Goal: Find specific page/section

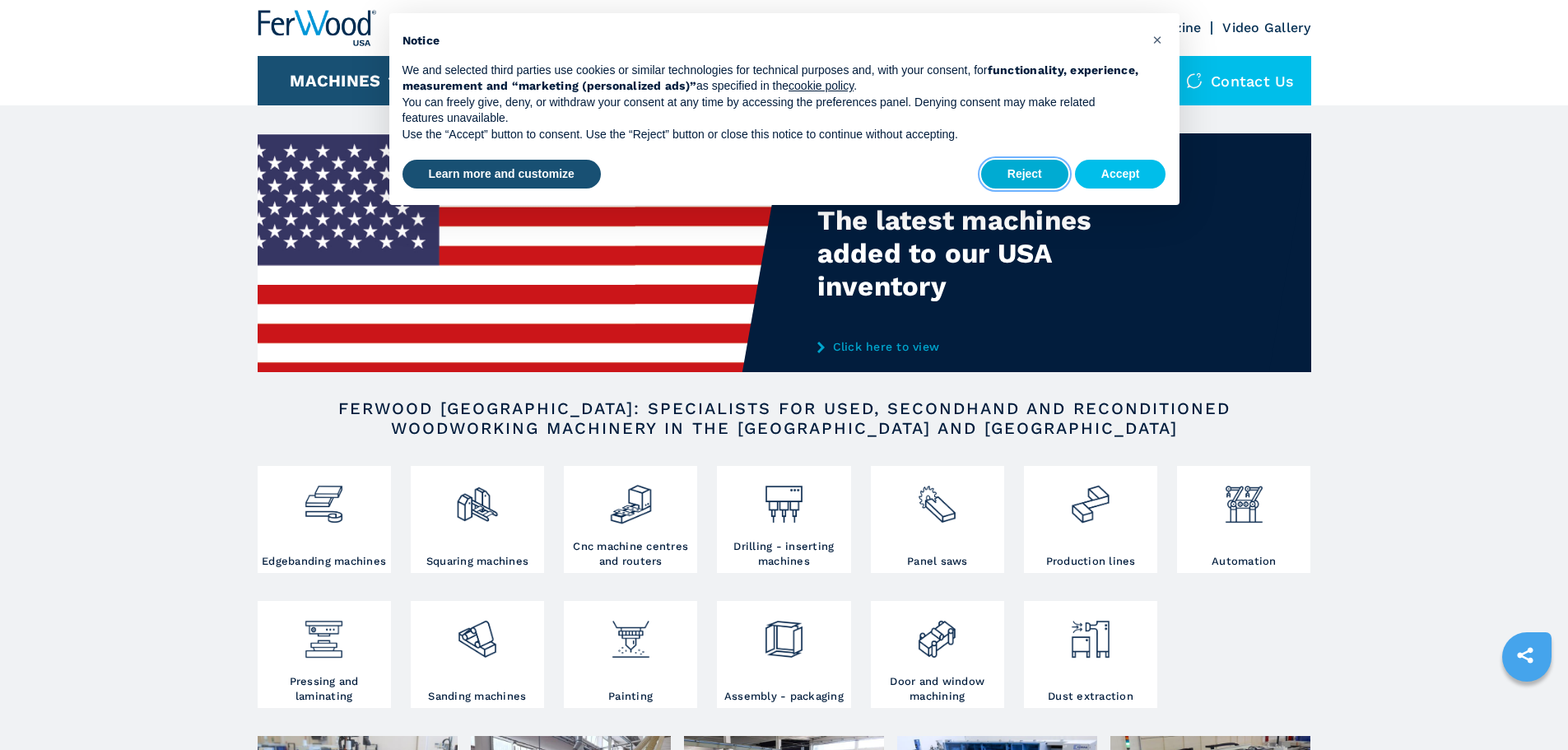
click at [1047, 164] on button "Reject" at bounding box center [1024, 175] width 87 height 30
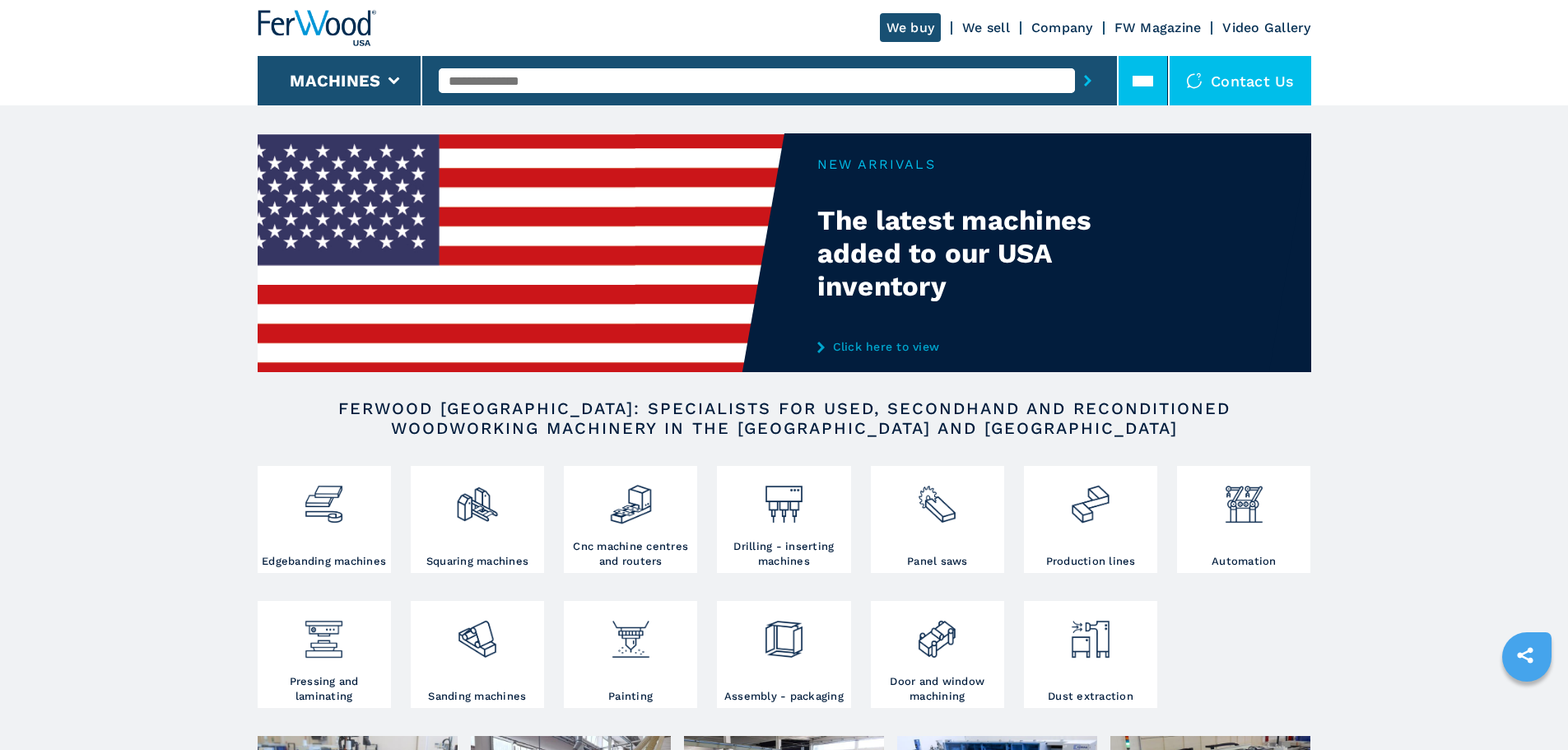
click at [1143, 72] on icon at bounding box center [1143, 80] width 21 height 21
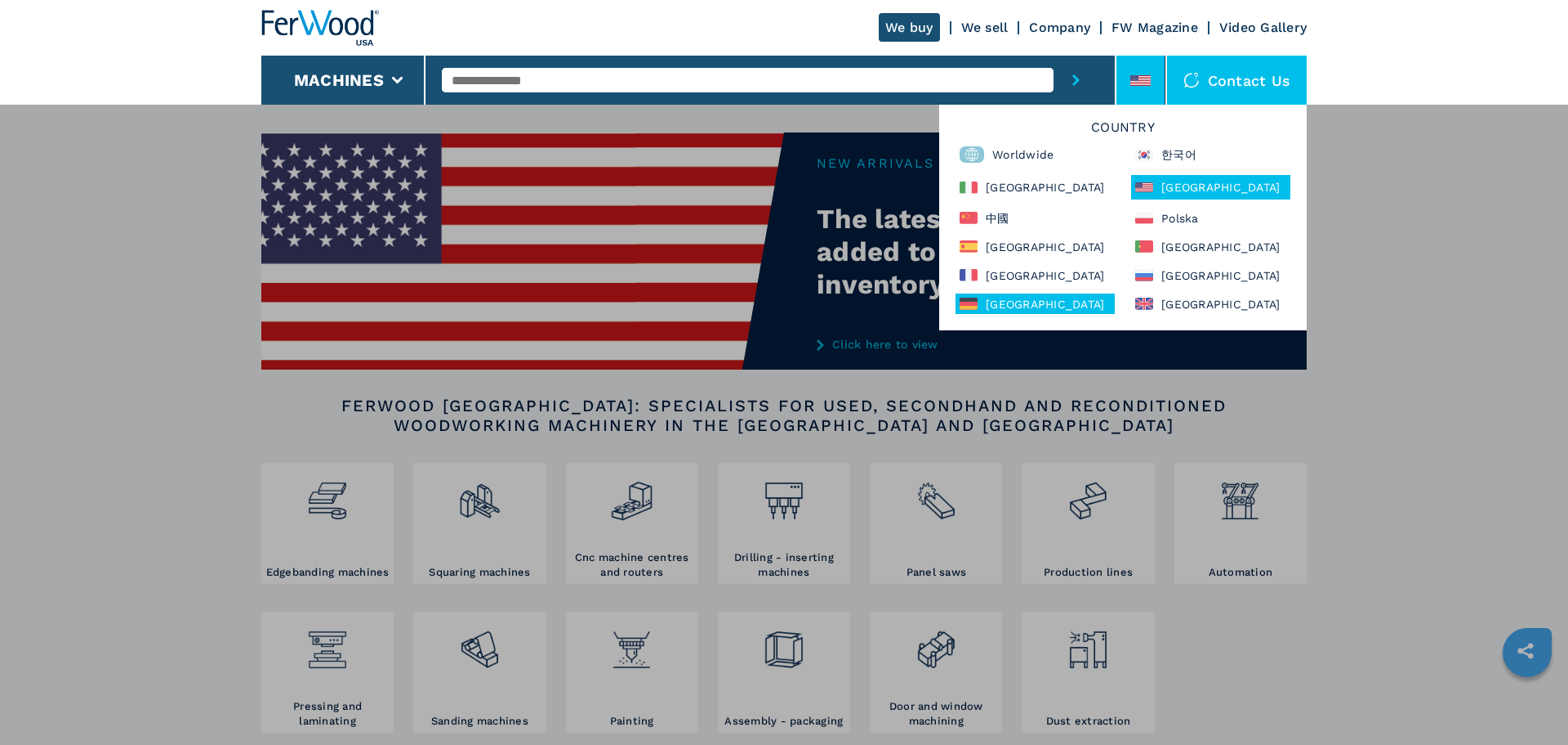
click at [1019, 305] on div "Deutschland" at bounding box center [1035, 303] width 160 height 21
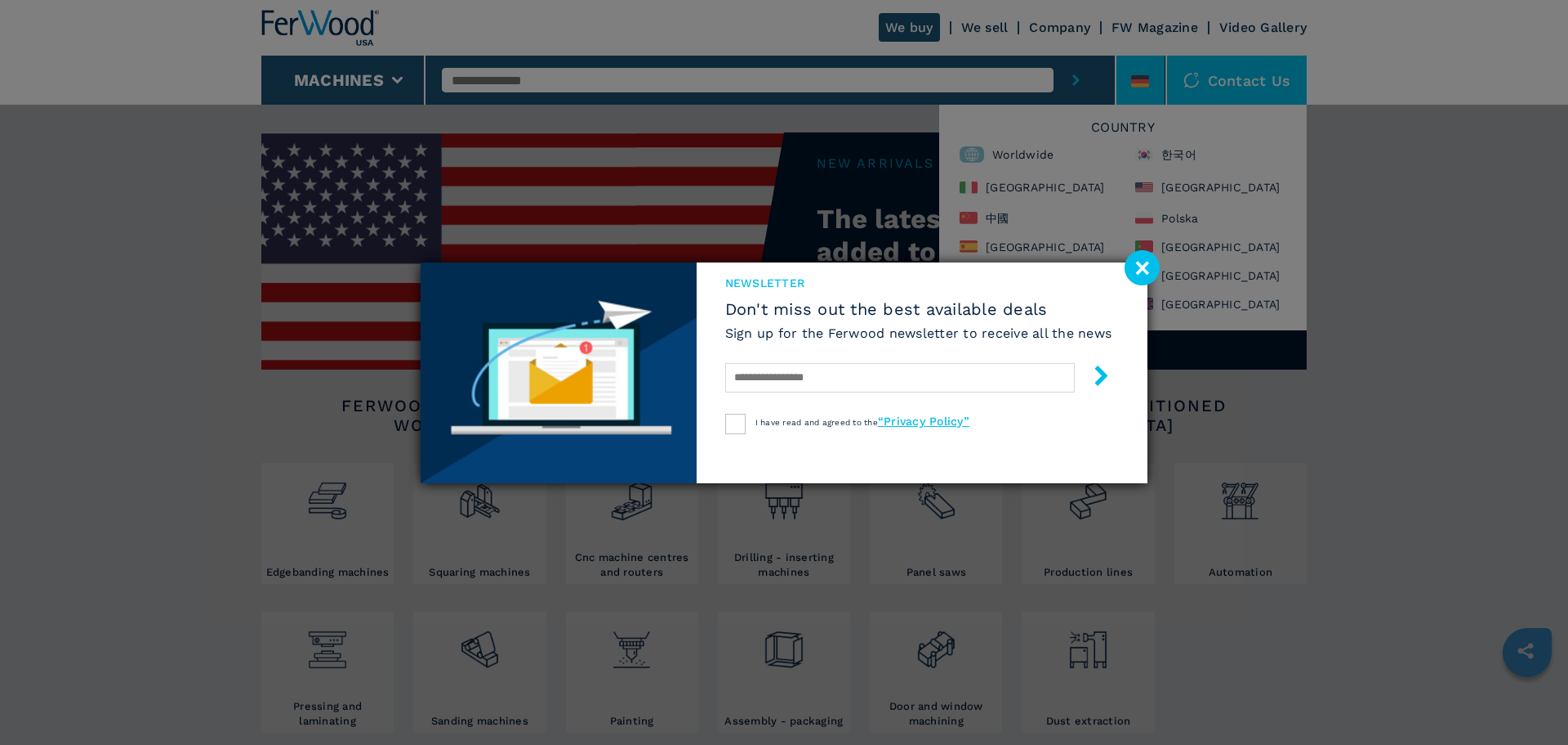
click at [1140, 273] on image at bounding box center [1142, 267] width 36 height 36
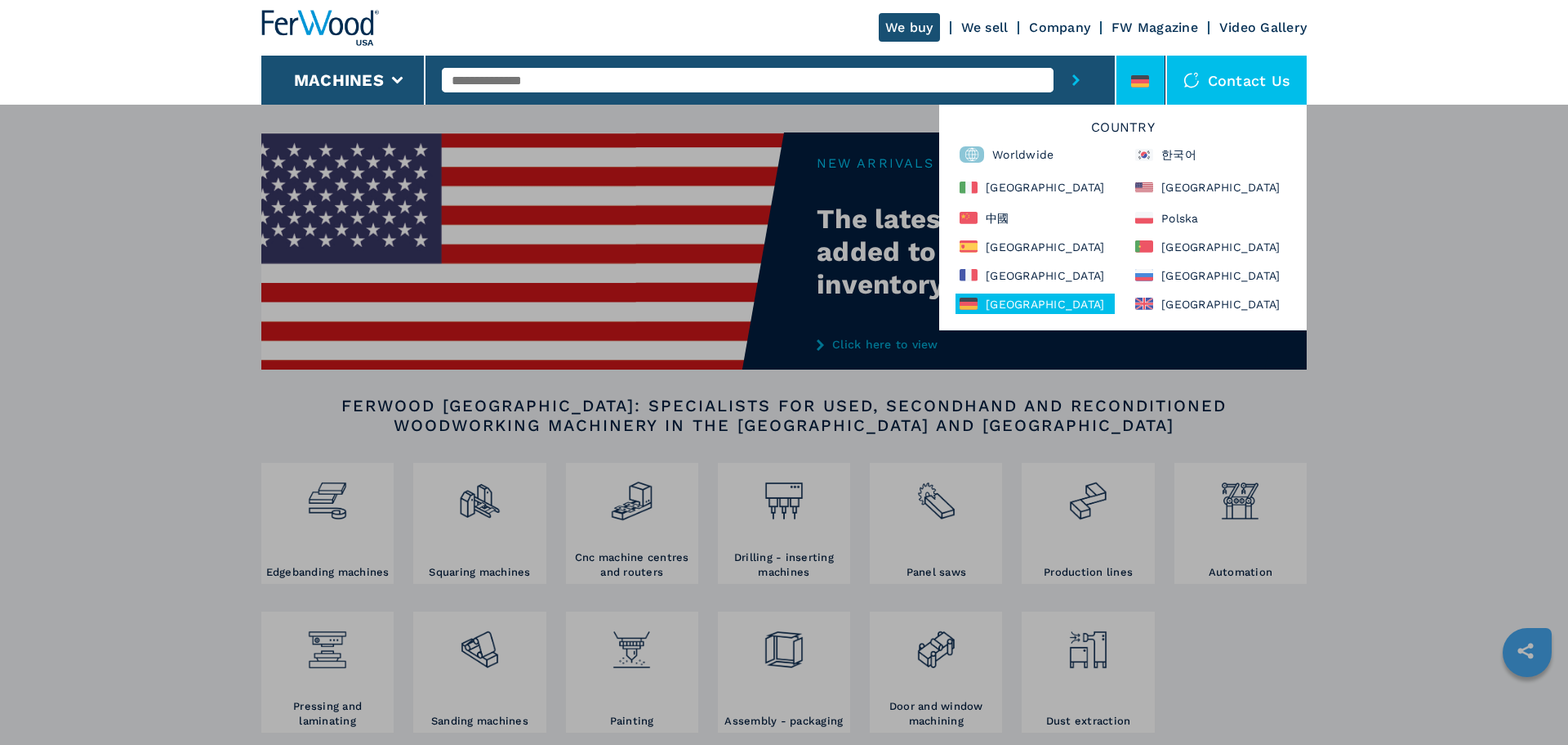
click at [1430, 260] on div "**********" at bounding box center [784, 476] width 1568 height 745
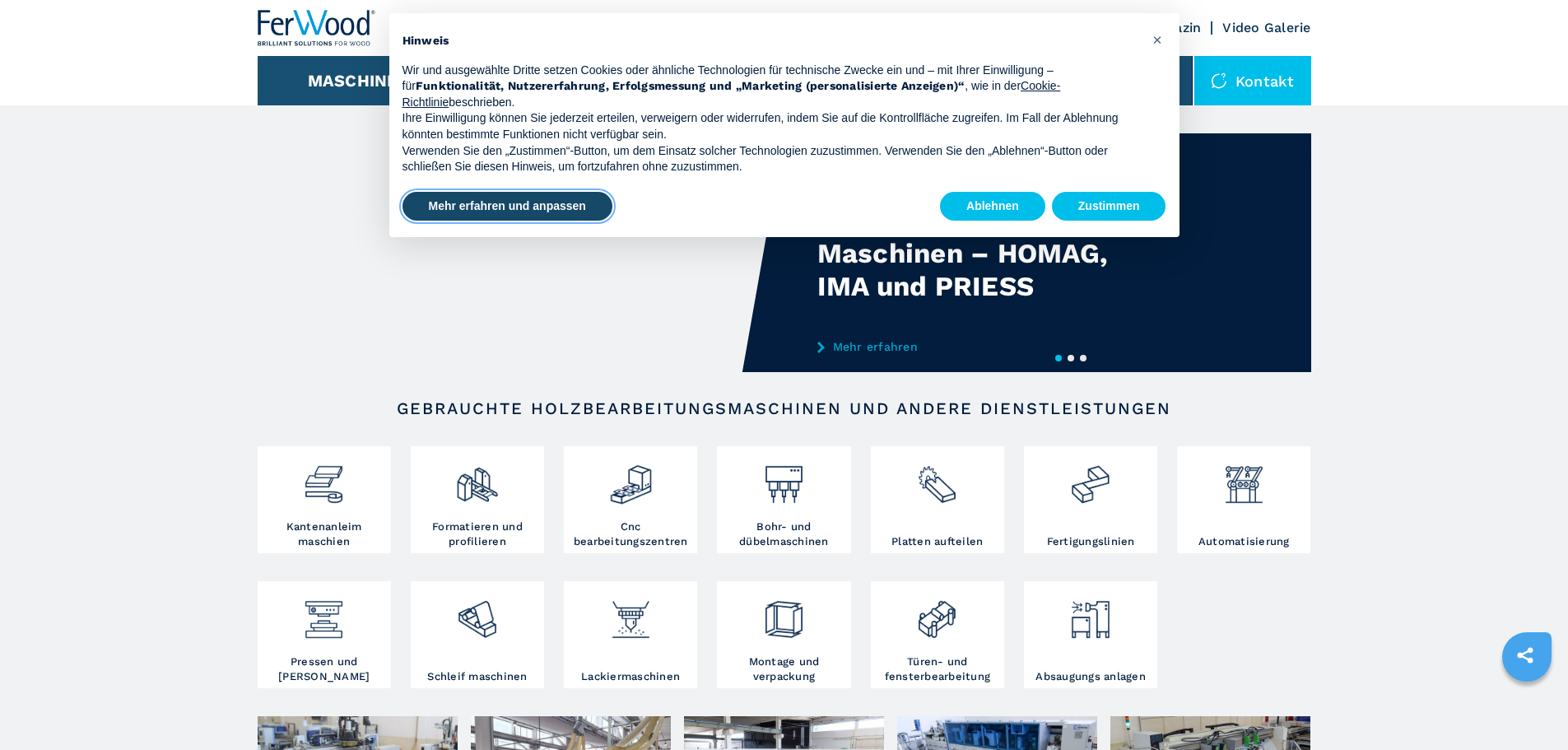
click at [526, 216] on button "Mehr erfahren und anpassen" at bounding box center [507, 207] width 210 height 30
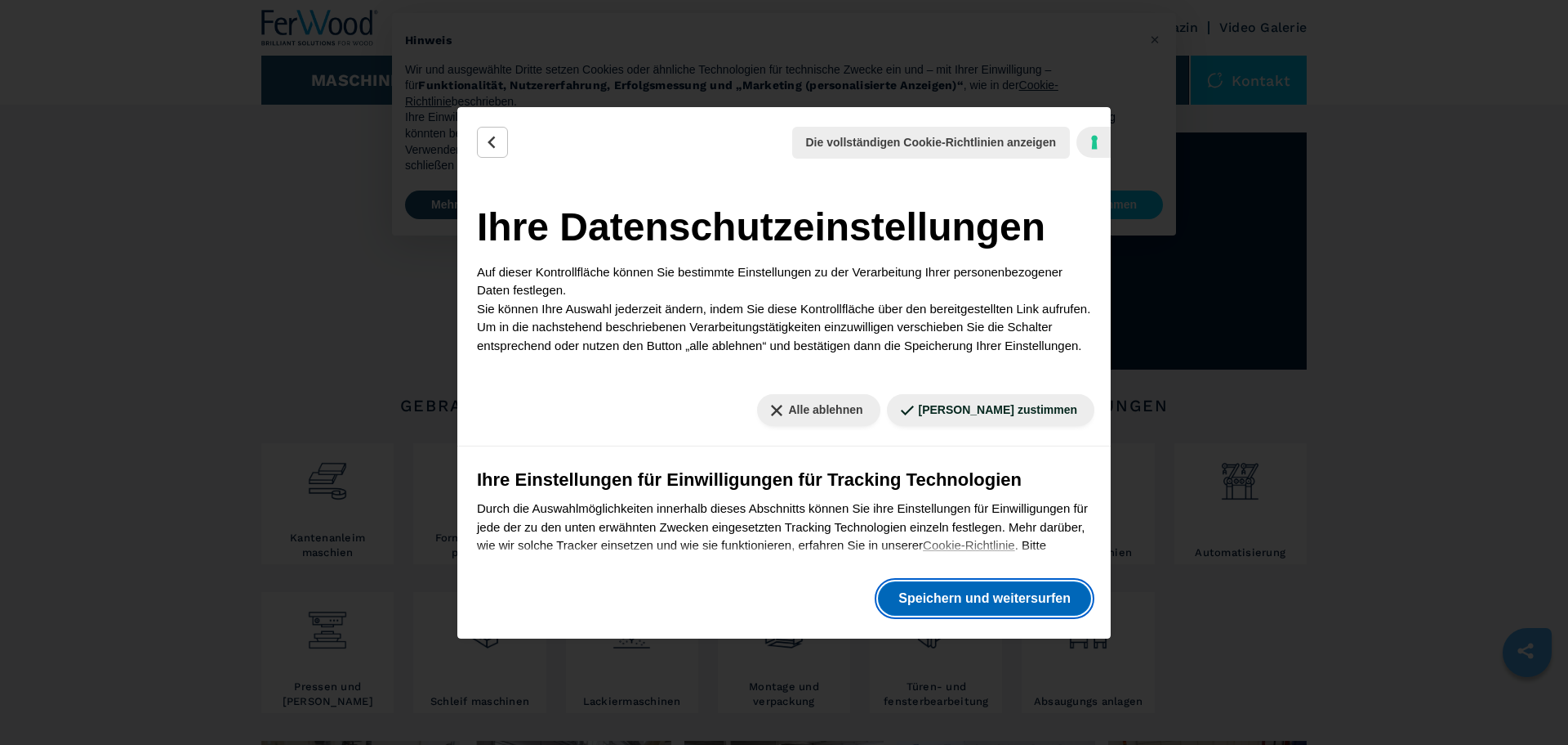
click at [1037, 600] on button "Speichern und weitersurfen" at bounding box center [984, 598] width 213 height 35
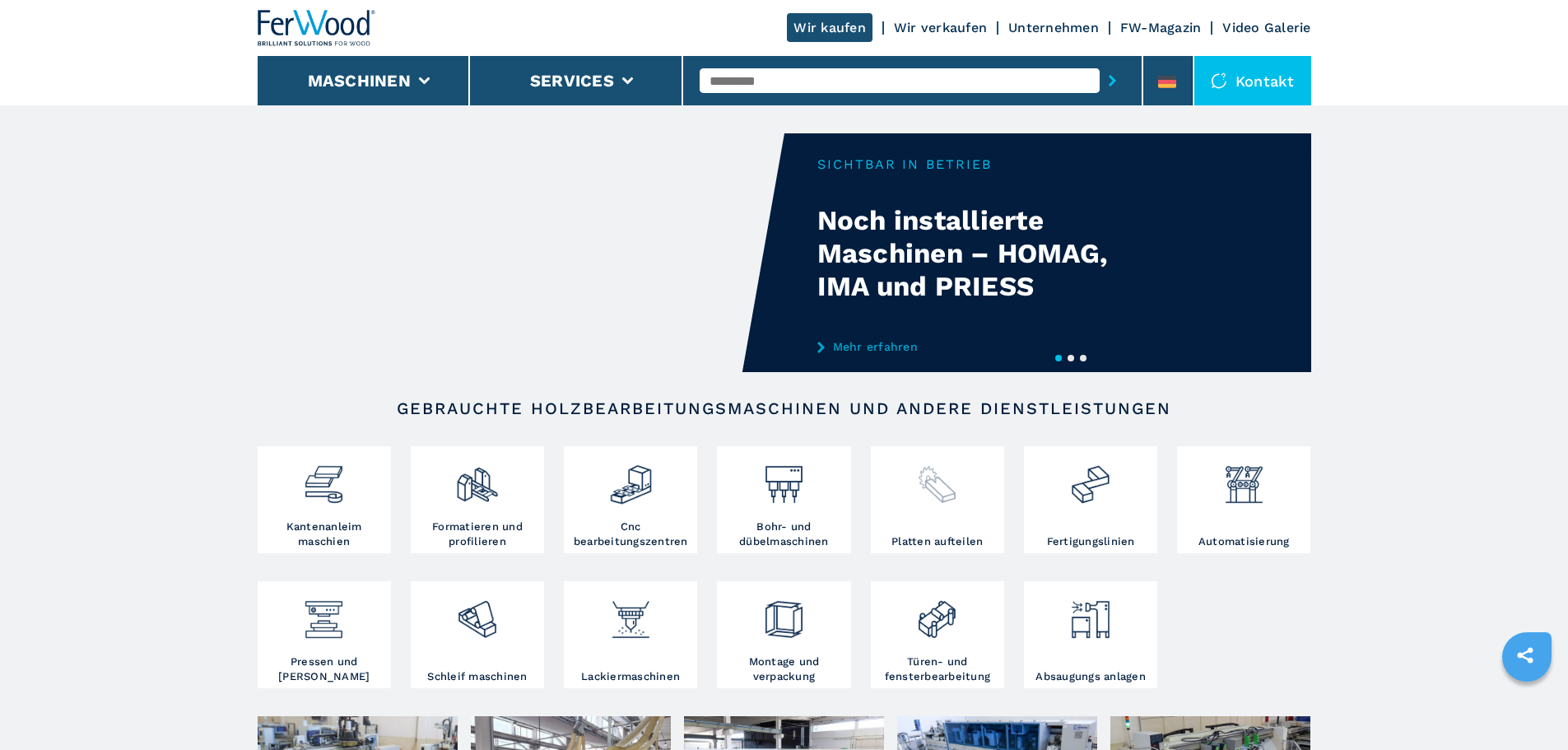
click at [951, 501] on img at bounding box center [937, 478] width 44 height 56
click at [955, 480] on img at bounding box center [937, 478] width 44 height 56
drag, startPoint x: 898, startPoint y: 548, endPoint x: 950, endPoint y: 551, distance: 52.1
click at [900, 548] on link "Platten aufteilen" at bounding box center [937, 500] width 133 height 107
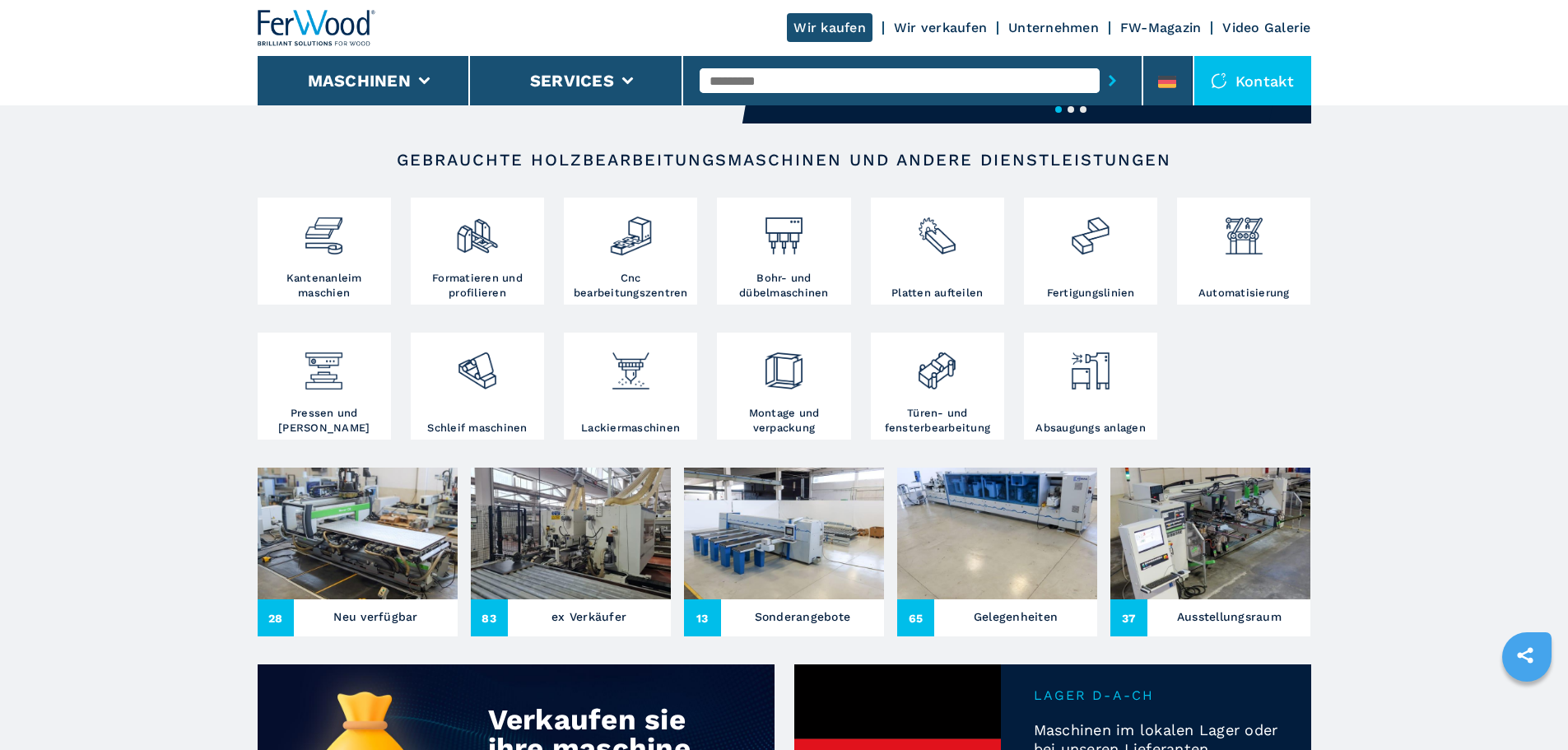
scroll to position [246, 0]
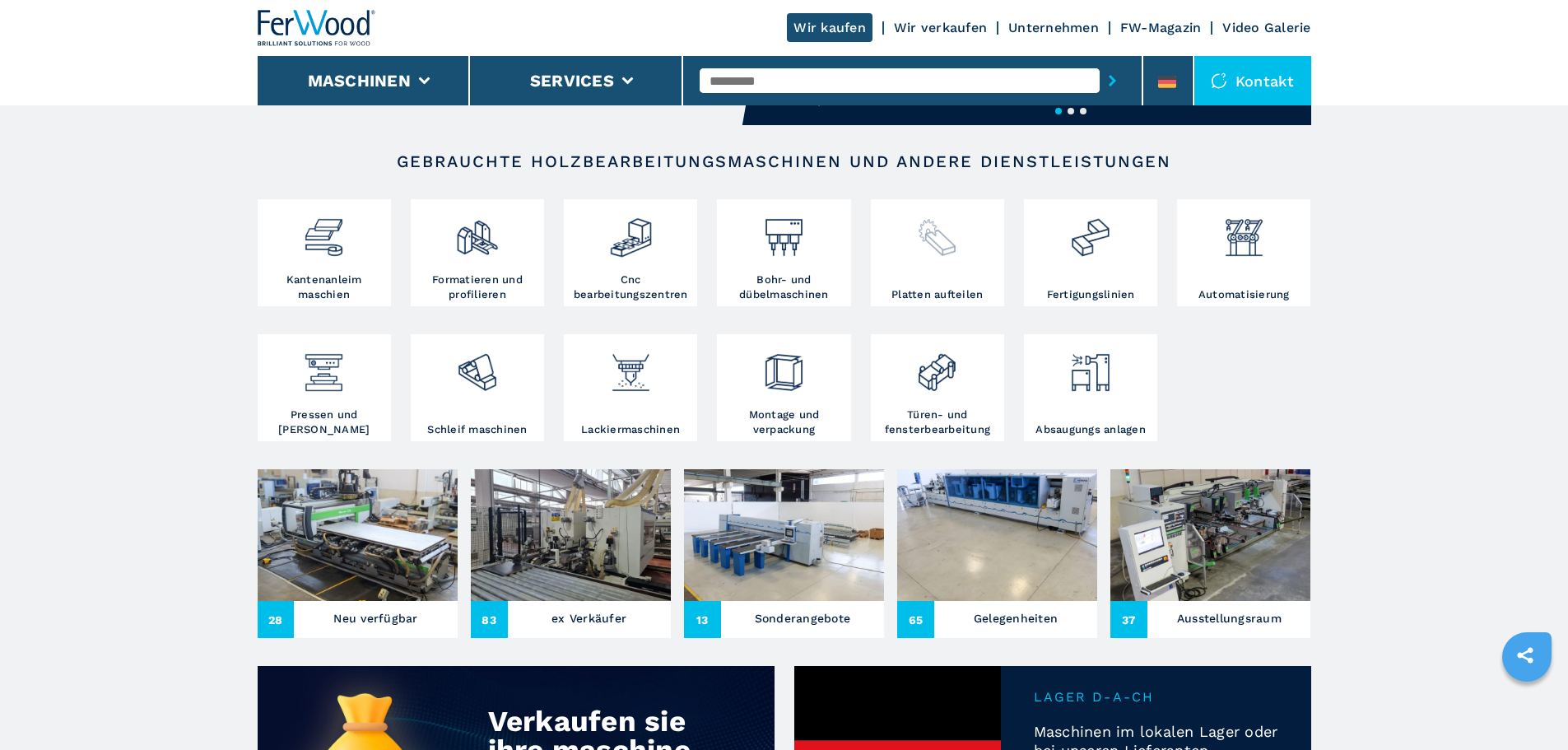
click at [972, 269] on div at bounding box center [937, 245] width 125 height 83
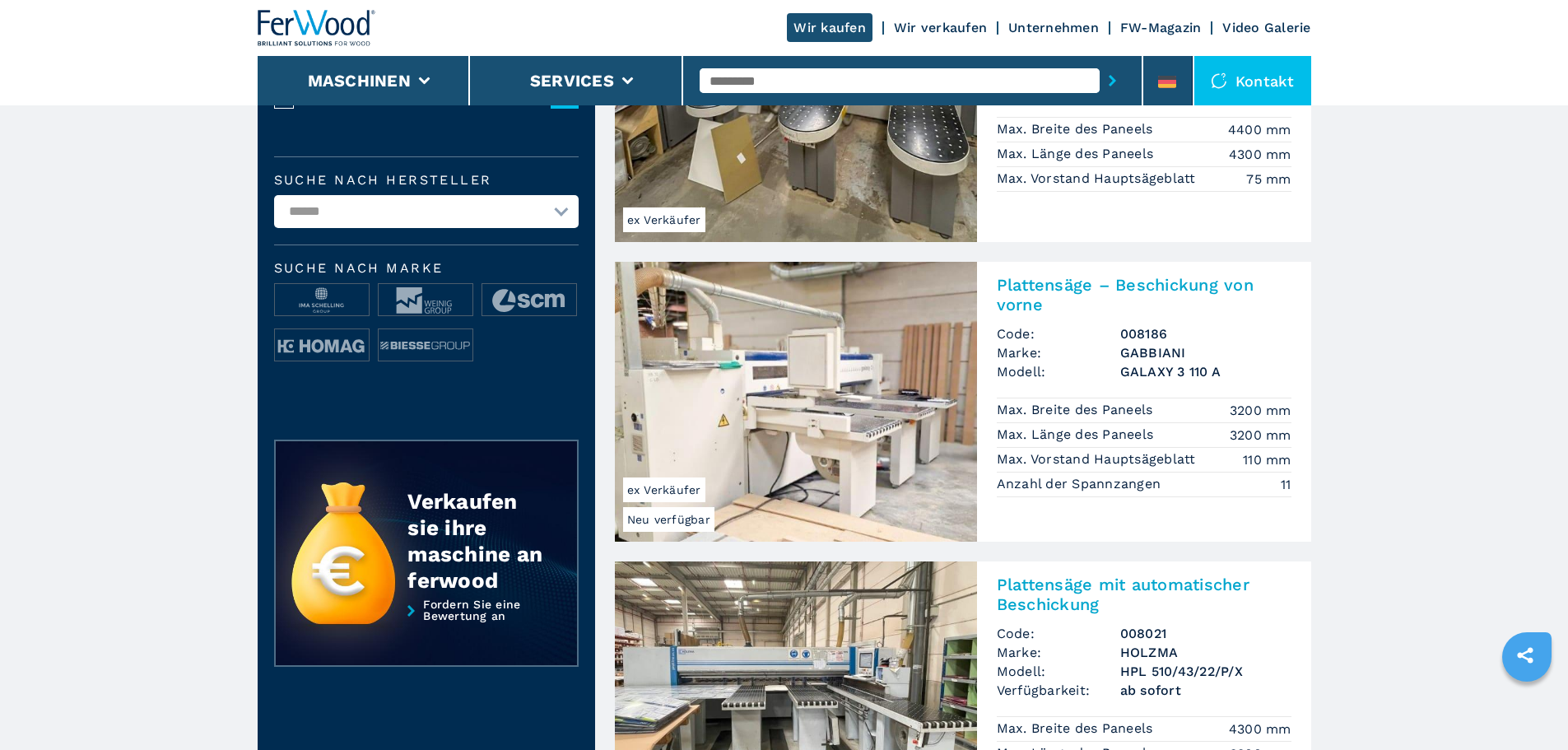
scroll to position [576, 0]
